Goal: Browse casually: Explore the website without a specific task or goal

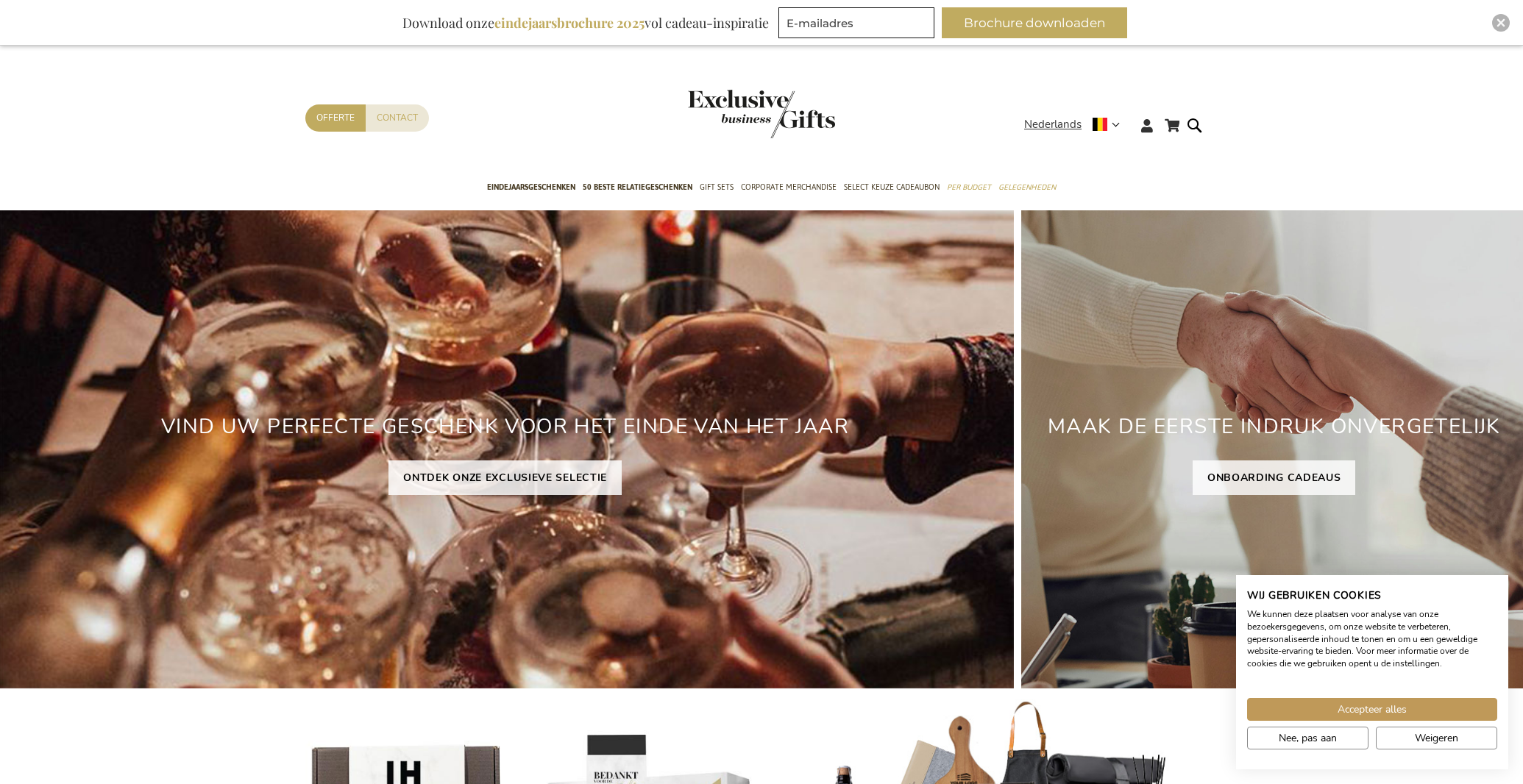
click at [1408, 128] on div "Winkelwagen Winkelwagen Sluiten U heeft geen product(en) in uw winkelwagen. Ga …" at bounding box center [761, 130] width 1523 height 80
click at [755, 101] on img "store logo" at bounding box center [761, 114] width 147 height 49
